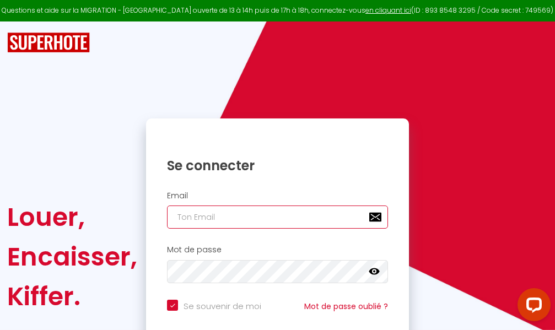
click at [296, 220] on input "email" at bounding box center [277, 216] width 221 height 23
type input "m"
checkbox input "true"
type input "ma"
checkbox input "true"
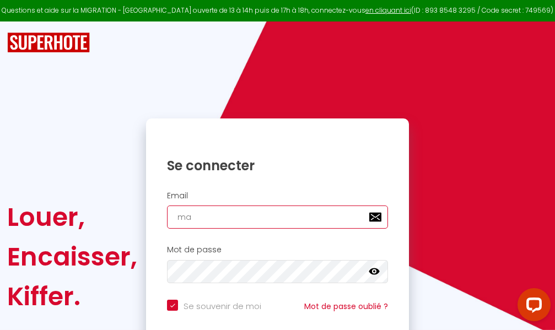
type input "mar"
checkbox input "true"
type input "marc"
checkbox input "true"
type input "marcd"
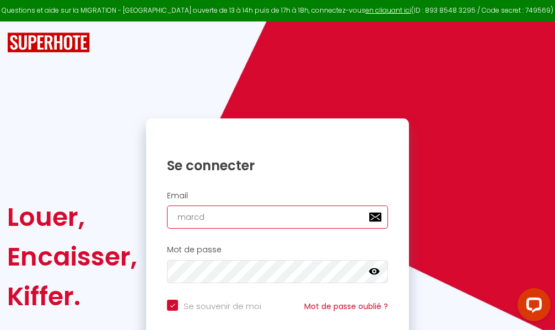
checkbox input "true"
type input "marcdp"
checkbox input "true"
type input "marcdpo"
checkbox input "true"
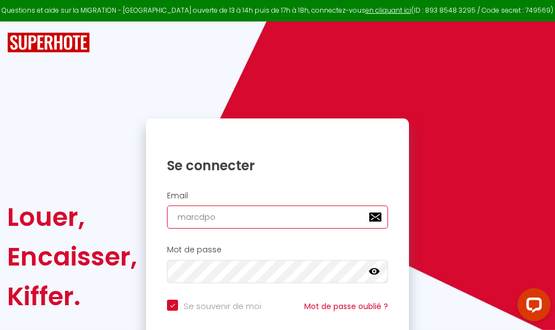
type input "marcdpoz"
checkbox input "true"
type input "marcdpoz."
checkbox input "true"
type input "marcdpoz.l"
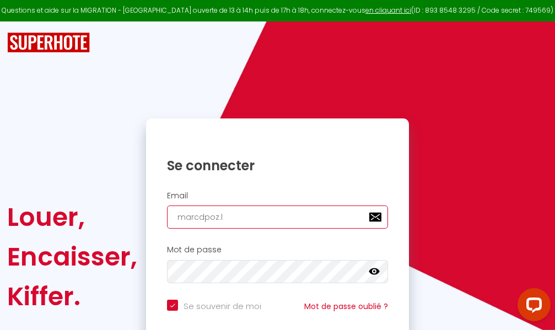
checkbox input "true"
type input "marcdpoz.lo"
checkbox input "true"
type input "marcdpoz.loc"
checkbox input "true"
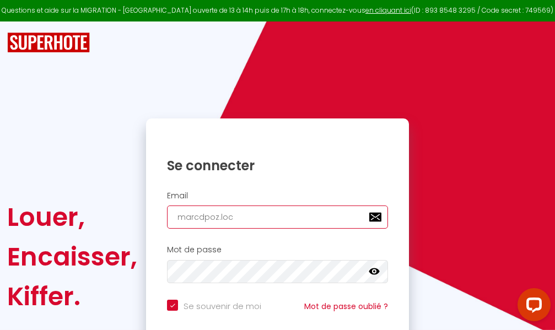
type input "marcdpoz.loca"
checkbox input "true"
type input "marcdpoz.locat"
checkbox input "true"
type input "marcdpoz.locati"
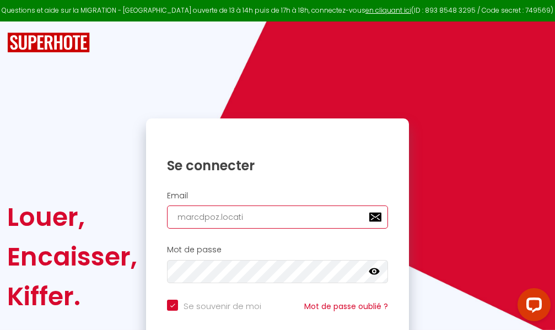
checkbox input "true"
type input "marcdpoz.locatio"
checkbox input "true"
type input "marcdpoz.location"
checkbox input "true"
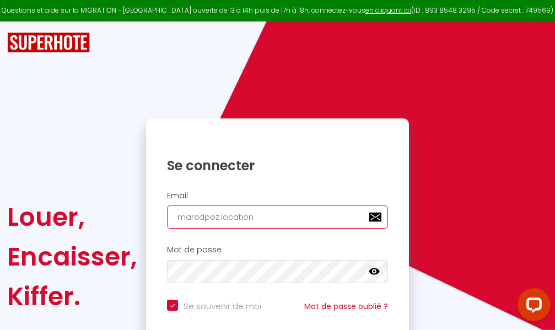
type input "marcdpoz.location@"
checkbox input "true"
type input "marcdpoz.location@g"
checkbox input "true"
type input "marcdpoz.location@gm"
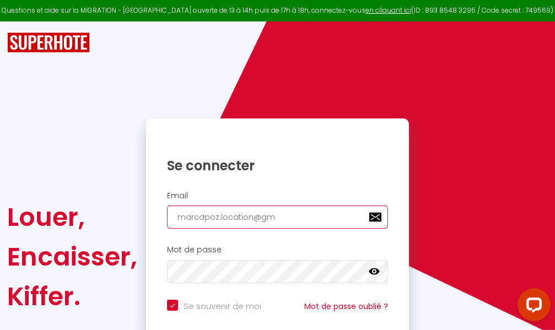
checkbox input "true"
type input "marcdpoz.location@gma"
checkbox input "true"
type input "marcdpoz.location@gmai"
checkbox input "true"
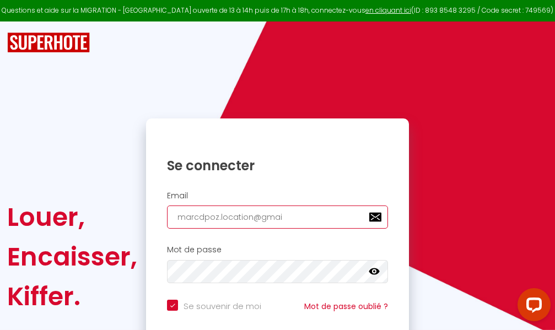
type input "[EMAIL_ADDRESS]"
checkbox input "true"
type input "[EMAIL_ADDRESS]."
checkbox input "true"
type input "marcdpoz.location@gmail.c"
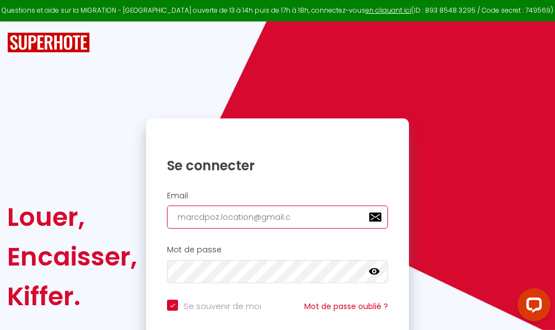
checkbox input "true"
type input "[EMAIL_ADDRESS][DOMAIN_NAME]"
checkbox input "true"
type input "[EMAIL_ADDRESS][DOMAIN_NAME]"
checkbox input "true"
